Goal: Task Accomplishment & Management: Manage account settings

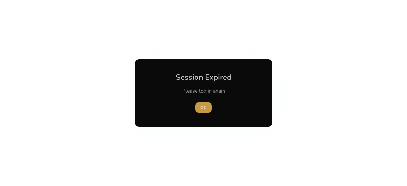
click at [206, 105] on span "OK" at bounding box center [203, 107] width 6 height 7
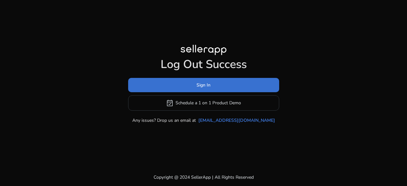
click at [202, 85] on span "Sign In" at bounding box center [203, 85] width 14 height 7
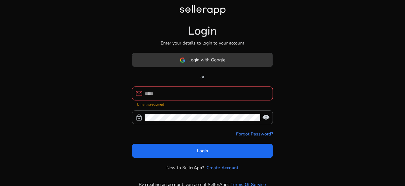
click at [199, 58] on span "Login with Google" at bounding box center [207, 60] width 37 height 7
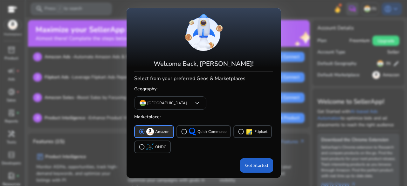
click at [263, 163] on span "Get Started" at bounding box center [256, 165] width 23 height 7
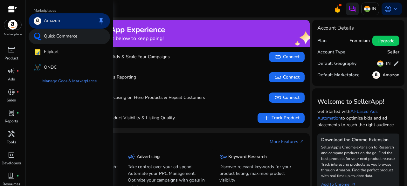
click at [65, 37] on p "Quick Commerce" at bounding box center [60, 37] width 33 height 8
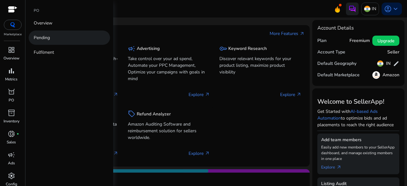
click at [45, 40] on p "Pending" at bounding box center [42, 37] width 16 height 7
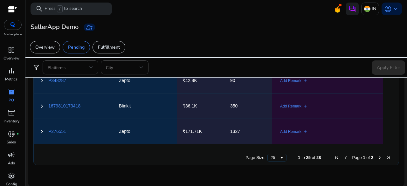
click at [378, 157] on span "Next Page" at bounding box center [379, 157] width 5 height 5
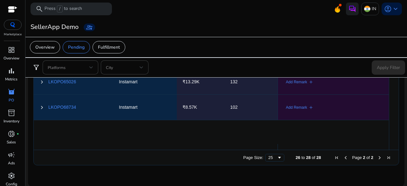
click at [343, 157] on span "Previous Page" at bounding box center [345, 157] width 5 height 5
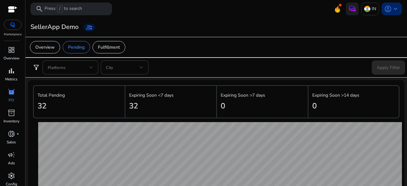
click at [394, 5] on span "keyboard_arrow_down" at bounding box center [396, 9] width 8 height 8
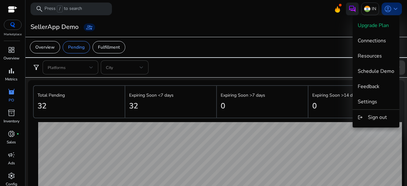
click at [394, 5] on div at bounding box center [203, 93] width 407 height 186
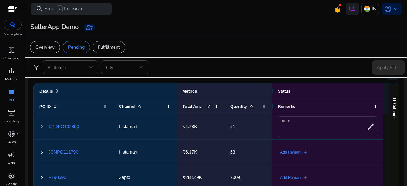
scroll to position [388, 0]
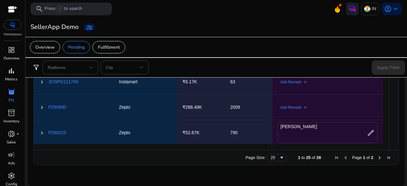
click at [378, 157] on span "Next Page" at bounding box center [379, 157] width 5 height 5
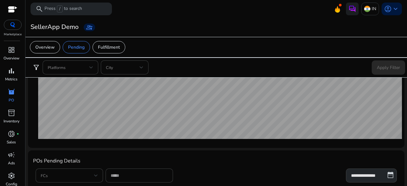
scroll to position [261, 0]
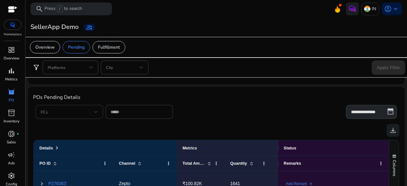
click at [98, 113] on div "FCs" at bounding box center [69, 112] width 67 height 14
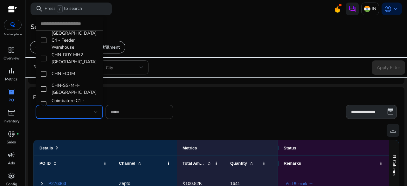
scroll to position [53, 0]
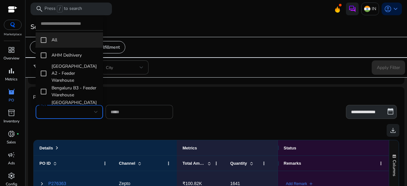
click at [217, 110] on div at bounding box center [203, 93] width 407 height 186
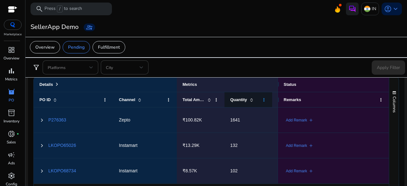
click at [262, 100] on span at bounding box center [263, 99] width 5 height 5
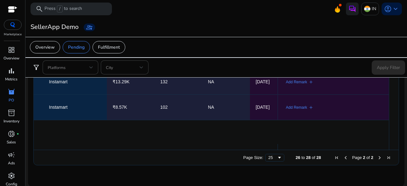
scroll to position [0, 130]
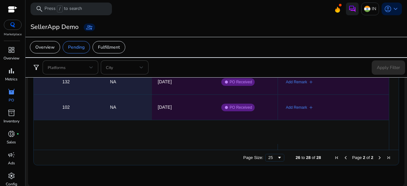
click at [343, 157] on span "Previous Page" at bounding box center [345, 157] width 5 height 5
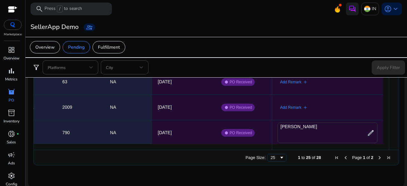
drag, startPoint x: 243, startPoint y: 146, endPoint x: 201, endPoint y: 145, distance: 41.7
click at [201, 145] on div at bounding box center [80, 147] width 429 height 6
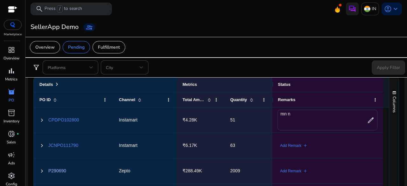
click at [54, 170] on link "P290690" at bounding box center [57, 170] width 18 height 5
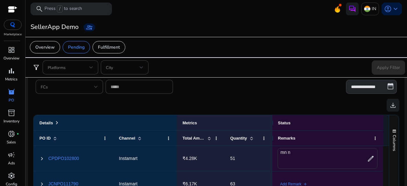
scroll to position [382, 0]
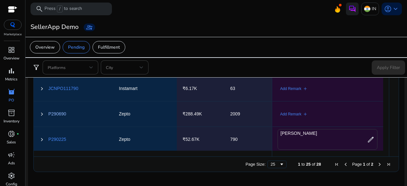
click at [57, 114] on link "P290690" at bounding box center [57, 113] width 18 height 5
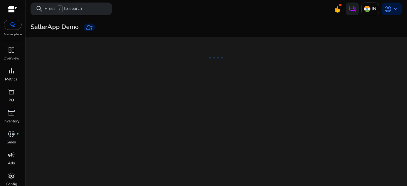
click at [119, 96] on div "We are getting things ready for you... SellerApp Demo group_add" at bounding box center [216, 101] width 376 height 169
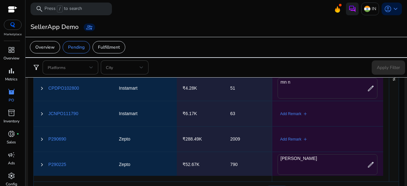
scroll to position [127, 0]
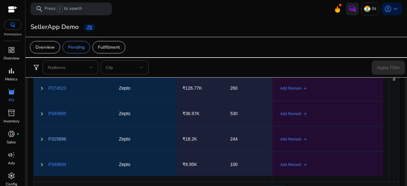
click at [58, 139] on link "P315896" at bounding box center [57, 138] width 18 height 5
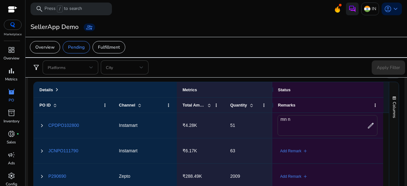
scroll to position [350, 0]
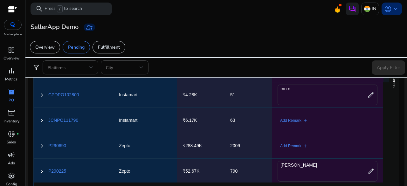
click at [395, 9] on span "keyboard_arrow_down" at bounding box center [396, 9] width 8 height 8
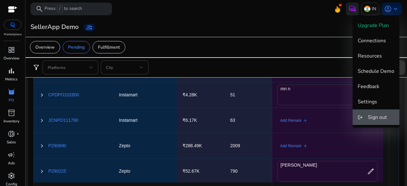
click at [381, 116] on span "Sign out" at bounding box center [377, 117] width 19 height 7
